Goal: Task Accomplishment & Management: Complete application form

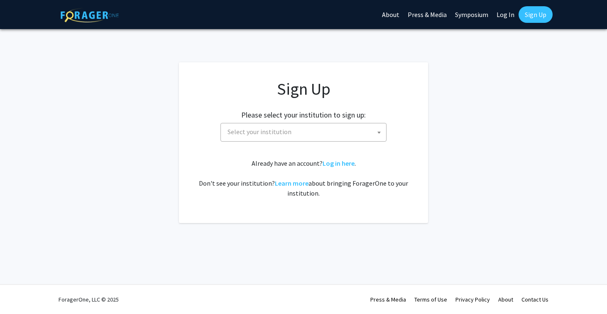
click at [287, 139] on span "Select your institution" at bounding box center [305, 131] width 162 height 17
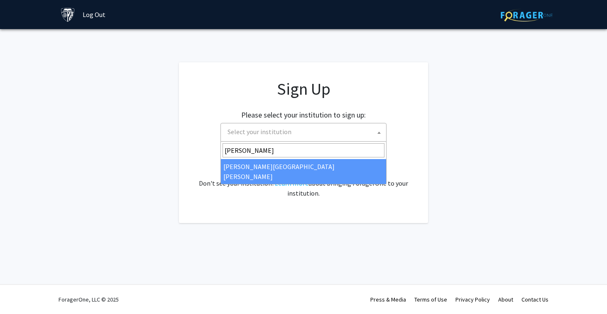
type input "[PERSON_NAME]"
select select "1"
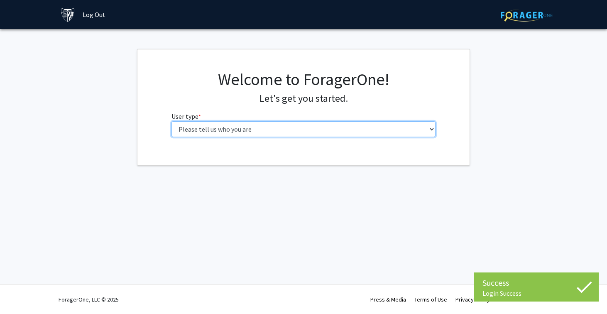
click at [377, 131] on select "Please tell us who you are Undergraduate Student Master's Student Doctoral Cand…" at bounding box center [304, 129] width 265 height 16
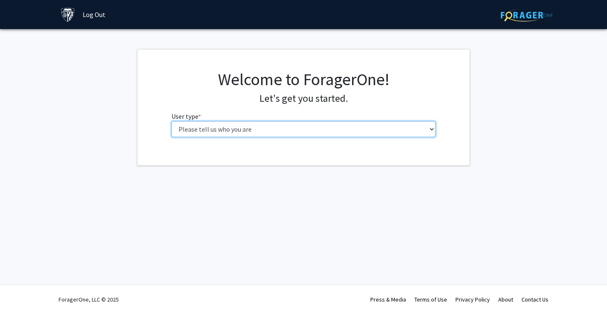
click at [402, 125] on select "Please tell us who you are Undergraduate Student Master's Student Doctoral Cand…" at bounding box center [304, 129] width 265 height 16
select select "1: undergrad"
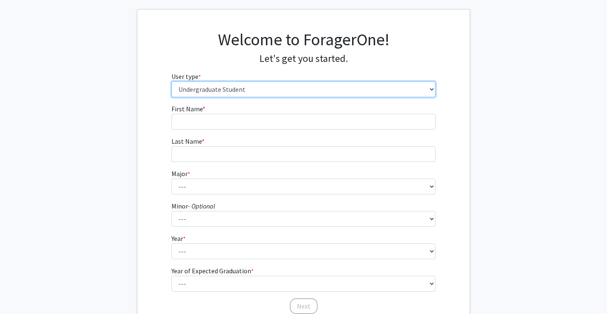
scroll to position [34, 0]
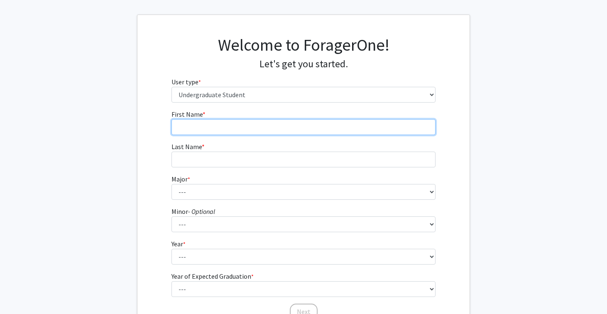
click at [374, 125] on input "First Name * required" at bounding box center [304, 127] width 265 height 16
type input "[PERSON_NAME]"
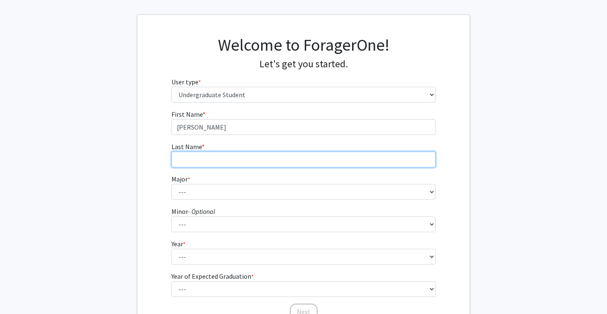
type input "[PERSON_NAME]"
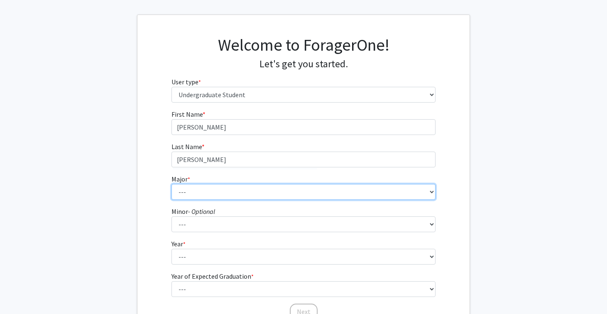
click at [266, 192] on select "--- Africana Studies Anthropology Applied Mathematics & Statistics Archaeology …" at bounding box center [304, 192] width 265 height 16
select select "5: 20"
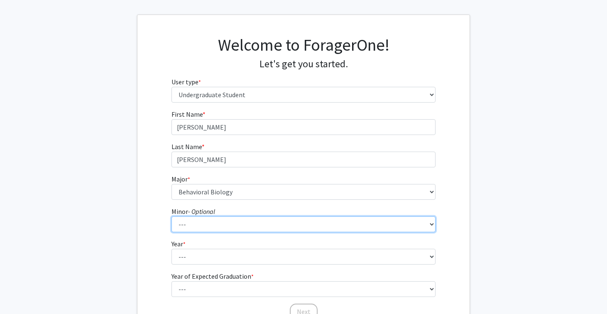
click at [247, 226] on select "--- Accounting and Financial Management Africana Studies Anthropology Applied M…" at bounding box center [304, 224] width 265 height 16
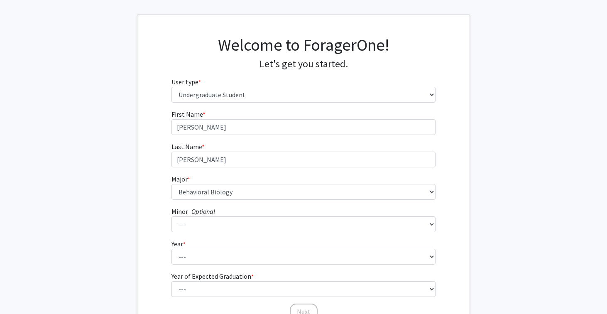
click at [211, 235] on form "First Name * required Amy Last Name * required Wang Major * required --- Africa…" at bounding box center [304, 210] width 265 height 203
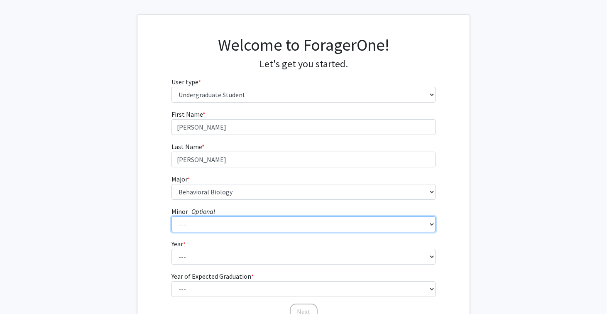
click at [216, 228] on select "--- Accounting and Financial Management Africana Studies Anthropology Applied M…" at bounding box center [304, 224] width 265 height 16
select select "16: 28"
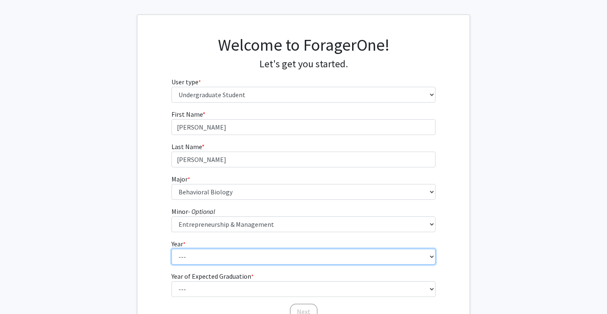
click at [233, 259] on select "--- First-year Sophomore Junior Senior Postbaccalaureate Certificate" at bounding box center [304, 257] width 265 height 16
select select "1: first-year"
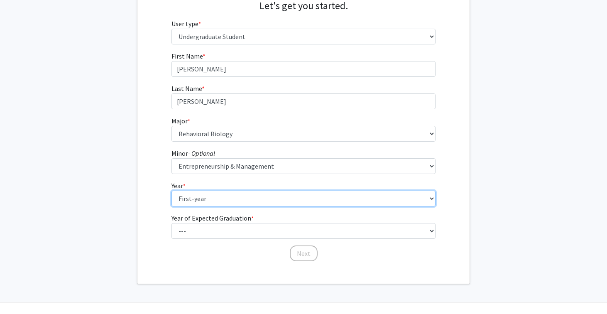
scroll to position [99, 0]
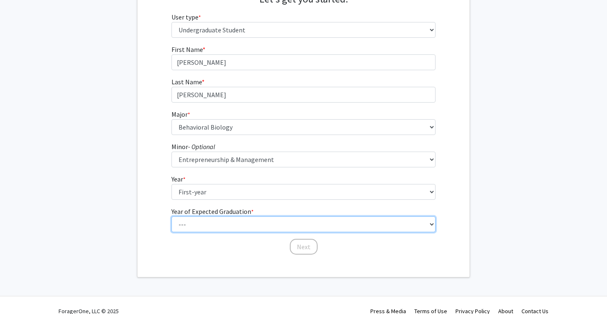
click at [236, 226] on select "--- 2025 2026 2027 2028 2029 2030 2031 2032 2033 2034" at bounding box center [304, 224] width 265 height 16
select select "5: 2029"
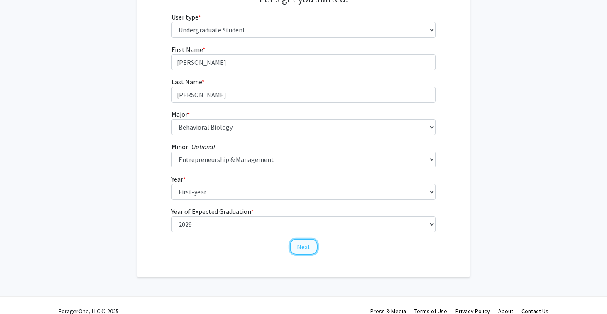
click at [295, 249] on button "Next" at bounding box center [304, 247] width 28 height 16
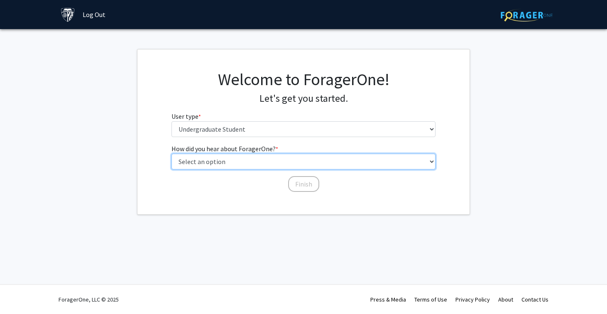
click at [264, 163] on select "Select an option Peer/student recommendation Faculty/staff recommendation Unive…" at bounding box center [304, 162] width 265 height 16
select select "3: university_website"
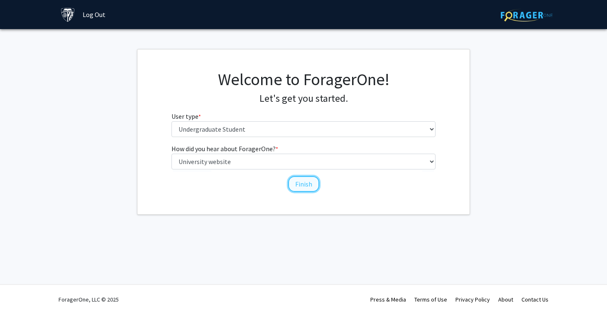
click at [300, 187] on button "Finish" at bounding box center [303, 184] width 31 height 16
